Goal: Task Accomplishment & Management: Complete application form

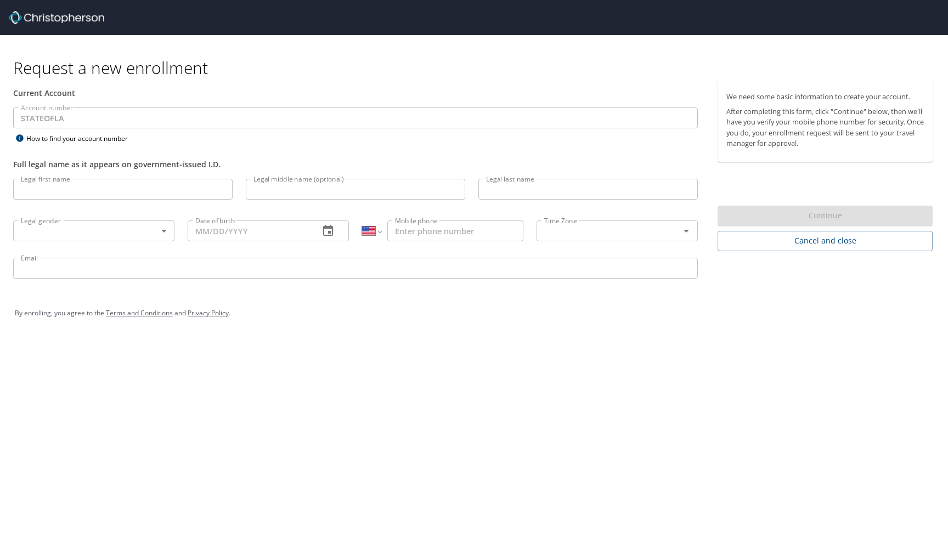
select select "US"
click at [184, 193] on input "Legal first name" at bounding box center [123, 189] width 220 height 21
type input "Adrienne"
type input "Shields"
type input "ashields@sulc.edu"
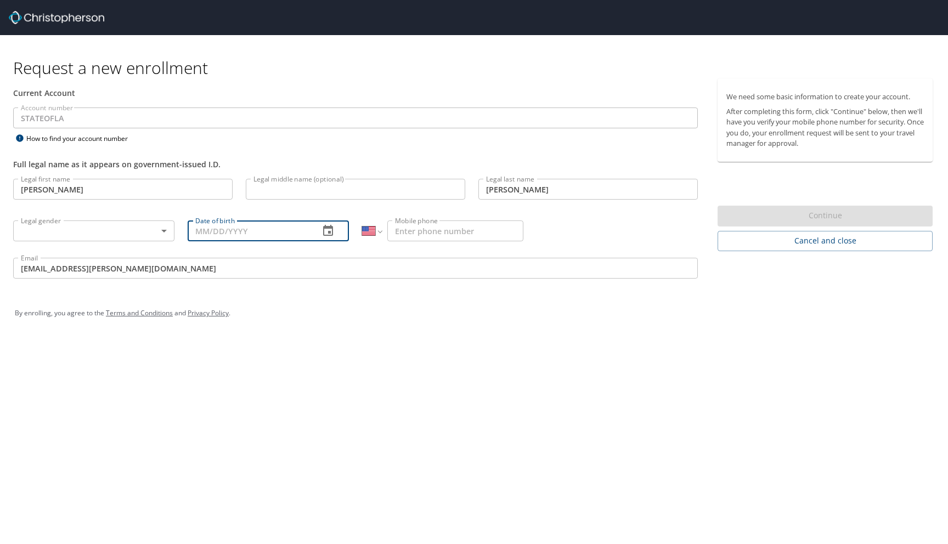
click at [224, 230] on input "Date of birth" at bounding box center [249, 231] width 123 height 21
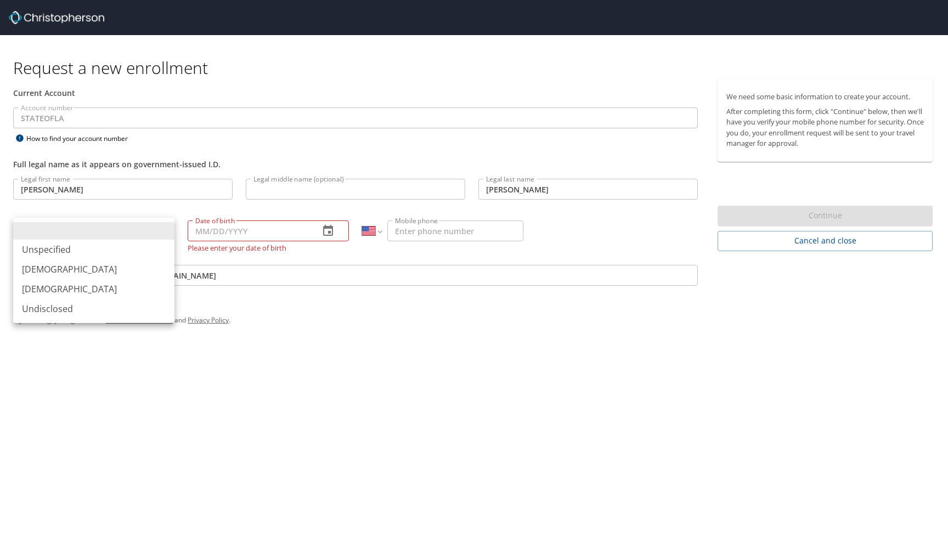
click at [154, 230] on body "Request a new enrollment Current Account Account number STATEOFLA Account numbe…" at bounding box center [474, 272] width 948 height 544
click at [123, 280] on li "Female" at bounding box center [93, 289] width 161 height 20
type input "Female"
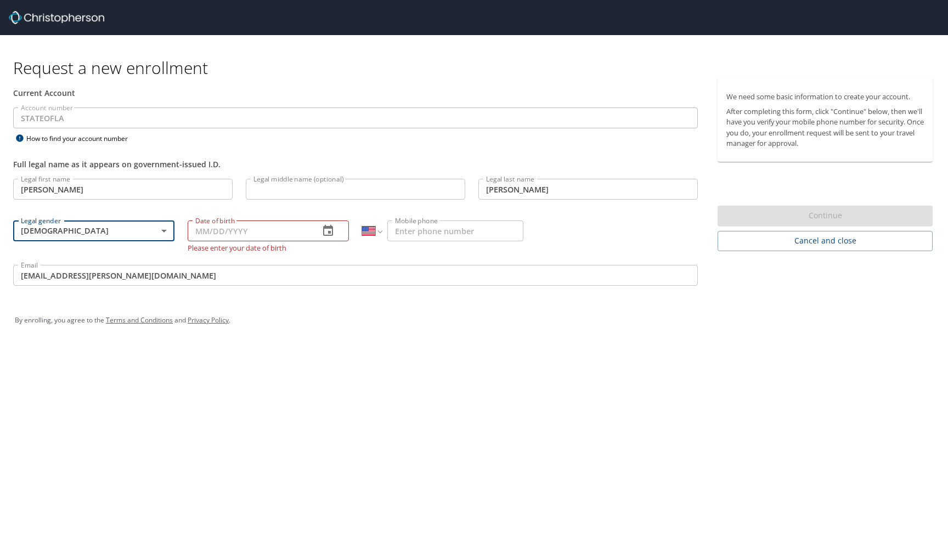
click at [196, 227] on input "Date of birth" at bounding box center [249, 231] width 123 height 21
type input "02/05/1972"
click at [419, 231] on input "Mobile phone" at bounding box center [456, 231] width 136 height 21
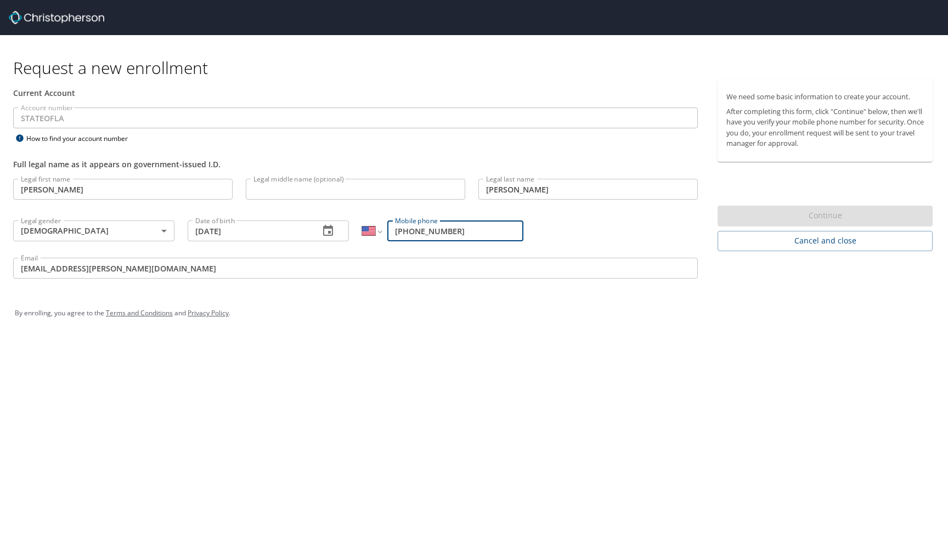
type input "(225) 235-4540"
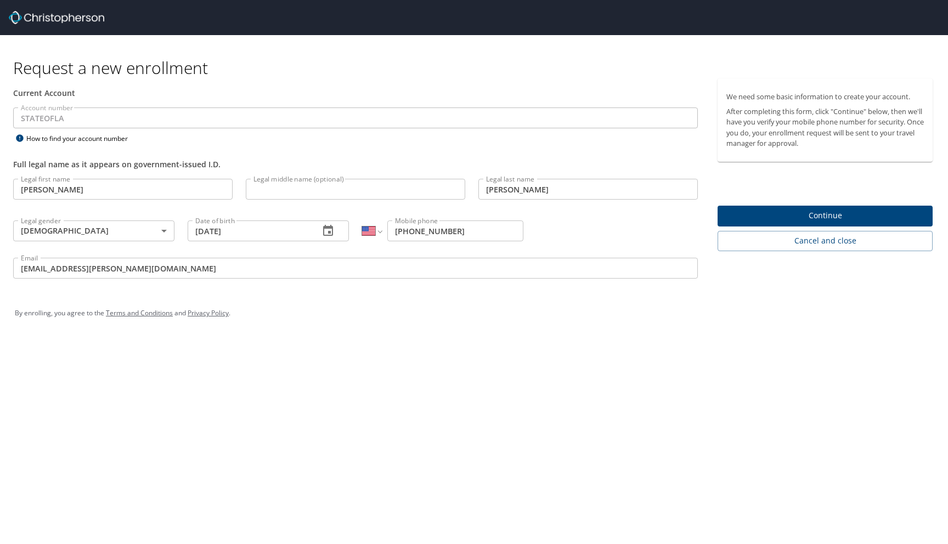
click at [656, 219] on div "Legal first name Adrienne Legal first name Legal middle name (optional) Legal m…" at bounding box center [356, 230] width 698 height 116
click at [759, 212] on span "Continue" at bounding box center [826, 216] width 198 height 14
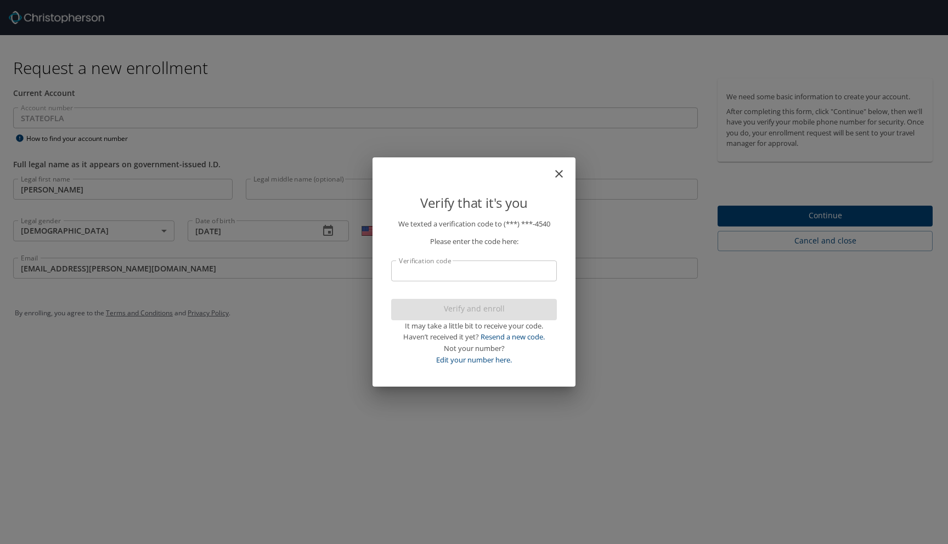
click at [535, 272] on input "Verification code" at bounding box center [474, 271] width 166 height 21
type input "519915"
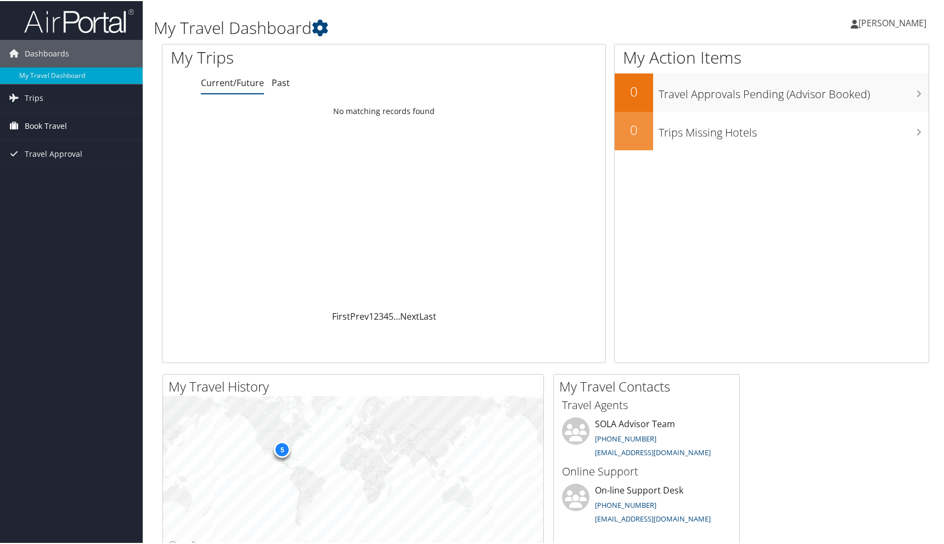
click at [63, 125] on span "Book Travel" at bounding box center [46, 124] width 42 height 27
click at [62, 147] on link "Approval Request (Beta)" at bounding box center [71, 147] width 143 height 16
click at [52, 151] on span "Travel Approval" at bounding box center [54, 152] width 58 height 27
click at [47, 122] on span "Book Travel" at bounding box center [46, 124] width 42 height 27
click at [38, 99] on span "Trips" at bounding box center [34, 96] width 19 height 27
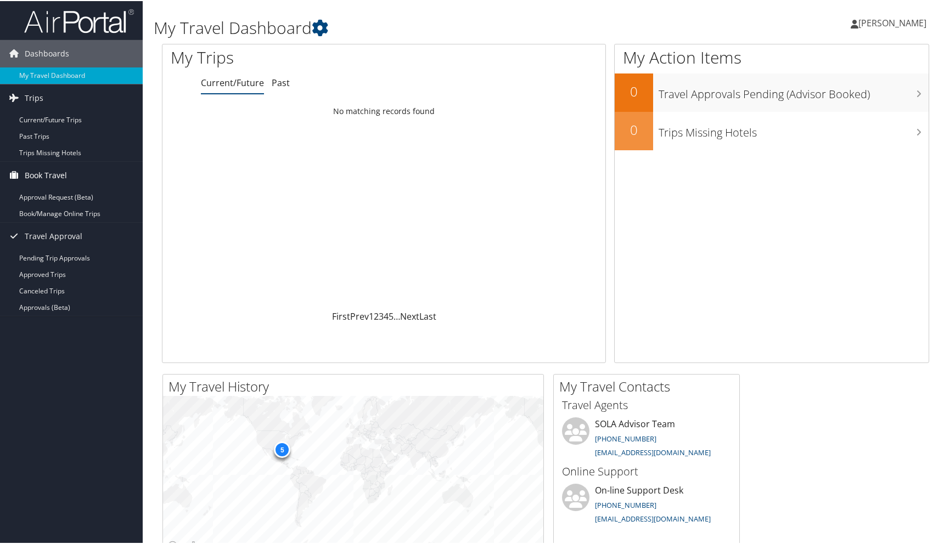
click at [53, 176] on span "Book Travel" at bounding box center [46, 174] width 42 height 27
click at [49, 212] on link "Book/Manage Online Trips" at bounding box center [71, 213] width 143 height 16
click at [90, 195] on link "Approval Request (Beta)" at bounding box center [71, 196] width 143 height 16
